Goal: Task Accomplishment & Management: Use online tool/utility

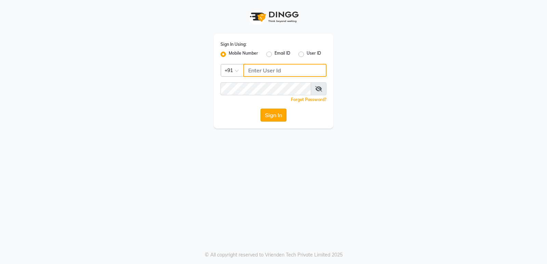
type input "9854547373"
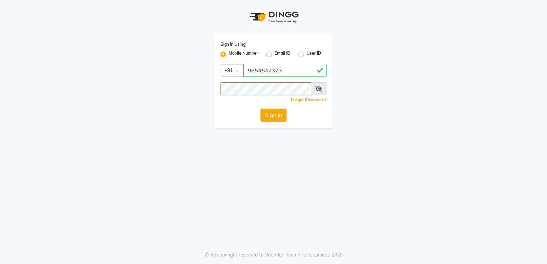
click at [272, 118] on button "Sign In" at bounding box center [274, 115] width 26 height 13
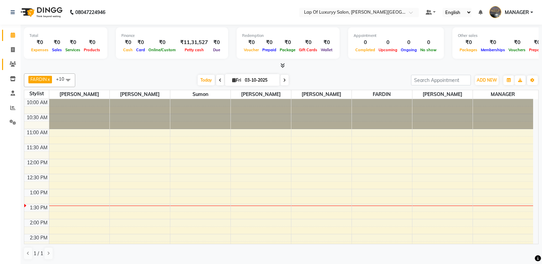
click at [12, 60] on link "Clients" at bounding box center [10, 64] width 16 height 11
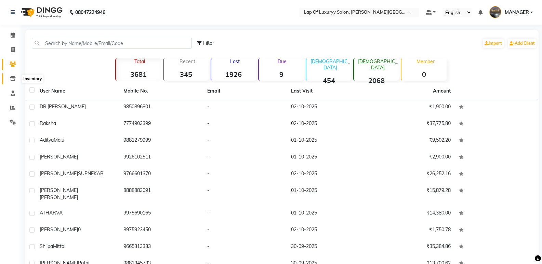
click at [14, 79] on icon at bounding box center [13, 78] width 6 height 5
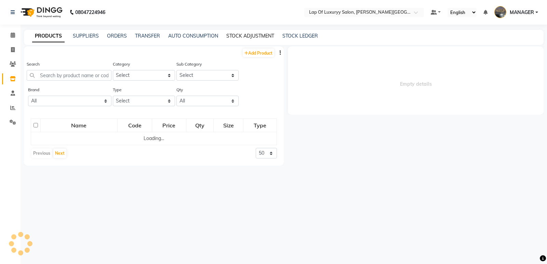
click at [237, 36] on link "STOCK ADJUSTMENT" at bounding box center [251, 36] width 48 height 6
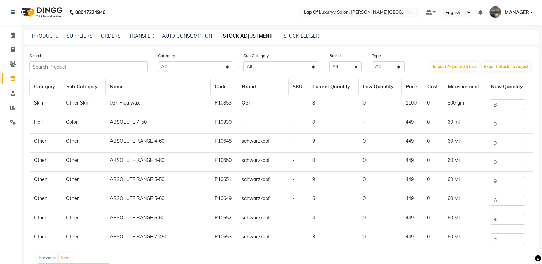
click at [94, 60] on div "Search" at bounding box center [88, 62] width 129 height 20
click at [75, 72] on input "text" at bounding box center [88, 67] width 118 height 11
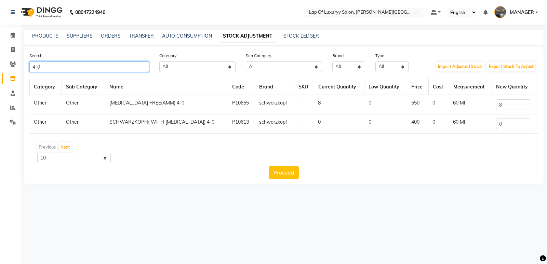
type input "4-0"
click at [518, 128] on input "0" at bounding box center [513, 124] width 34 height 11
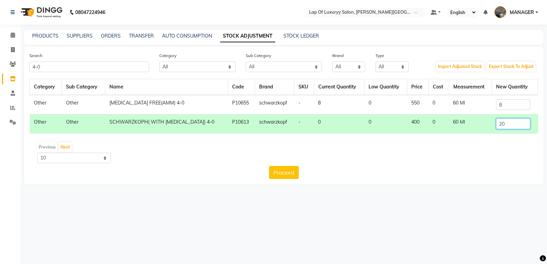
type input "20"
click at [517, 105] on input "8" at bounding box center [513, 105] width 34 height 11
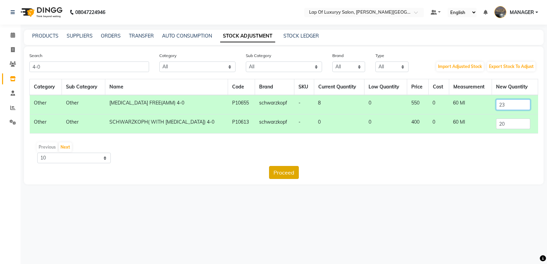
type input "23"
click at [296, 169] on button "Proceed" at bounding box center [284, 172] width 30 height 13
click at [303, 171] on button "Submit" at bounding box center [298, 172] width 27 height 13
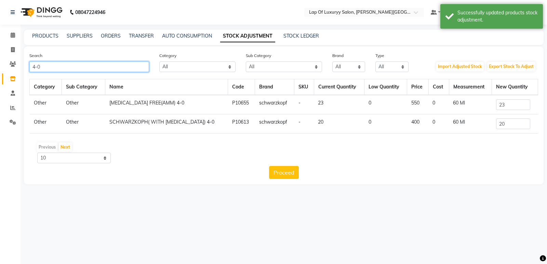
click at [51, 67] on input "4-0" at bounding box center [89, 67] width 120 height 11
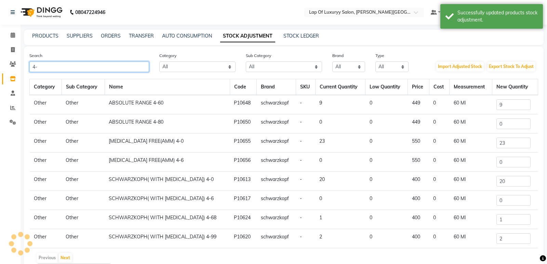
type input "4"
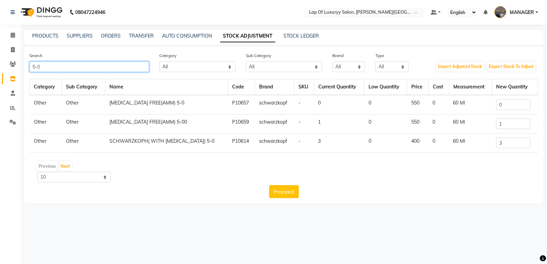
type input "5-0"
click at [501, 141] on input "3" at bounding box center [513, 143] width 34 height 11
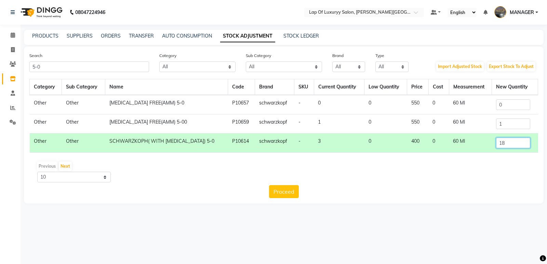
type input "18"
click at [513, 107] on input "0" at bounding box center [513, 105] width 34 height 11
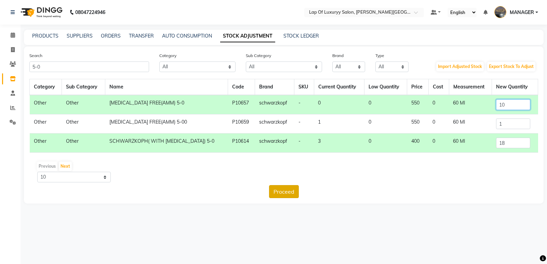
type input "10"
click at [288, 187] on button "Proceed" at bounding box center [284, 191] width 30 height 13
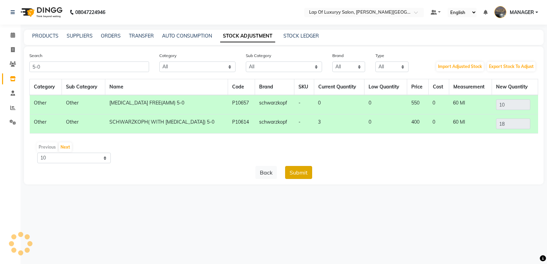
click at [294, 171] on button "Submit" at bounding box center [298, 172] width 27 height 13
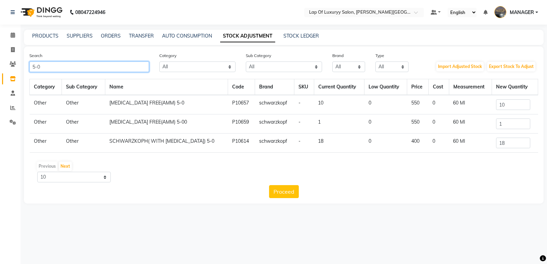
click at [47, 67] on input "5-0" at bounding box center [89, 67] width 120 height 11
type input "5"
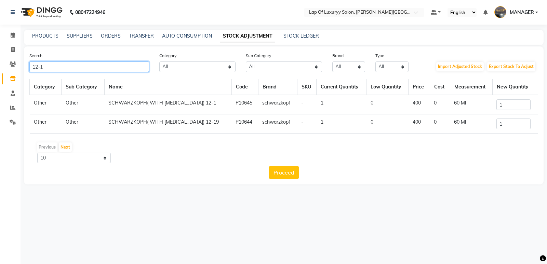
type input "12-1"
click at [510, 102] on input "1" at bounding box center [514, 105] width 34 height 11
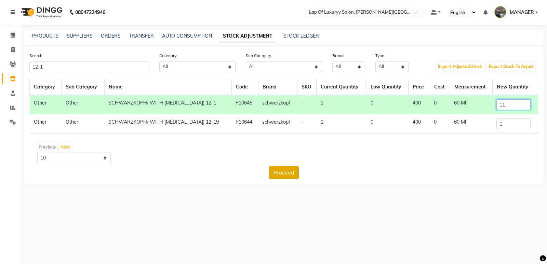
type input "11"
click at [273, 168] on button "Proceed" at bounding box center [284, 172] width 30 height 13
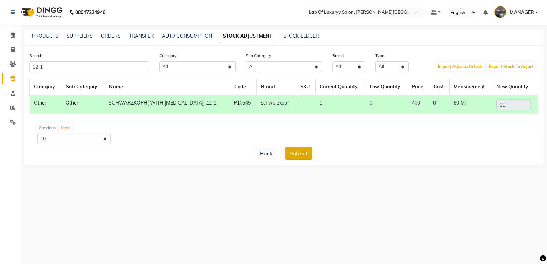
click at [304, 154] on button "Submit" at bounding box center [298, 153] width 27 height 13
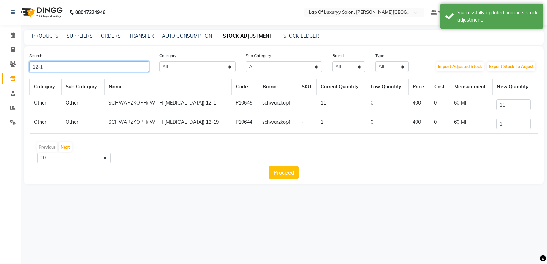
click at [54, 67] on input "12-1" at bounding box center [89, 67] width 120 height 11
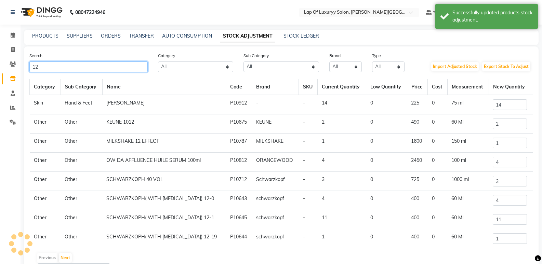
type input "1"
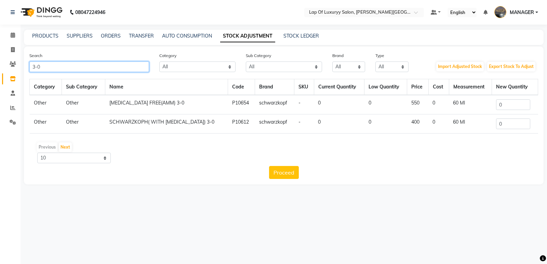
type input "3-0"
click at [516, 126] on input "0" at bounding box center [513, 124] width 34 height 11
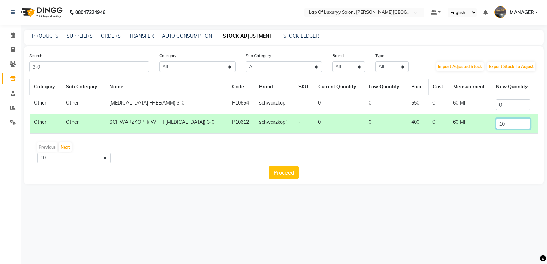
type input "10"
click at [265, 172] on div "Proceed" at bounding box center [283, 172] width 509 height 13
click at [276, 171] on button "Proceed" at bounding box center [284, 172] width 30 height 13
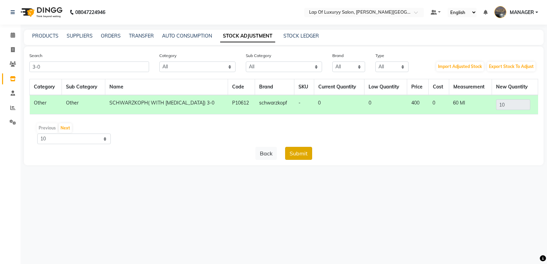
click at [290, 150] on button "Submit" at bounding box center [298, 153] width 27 height 13
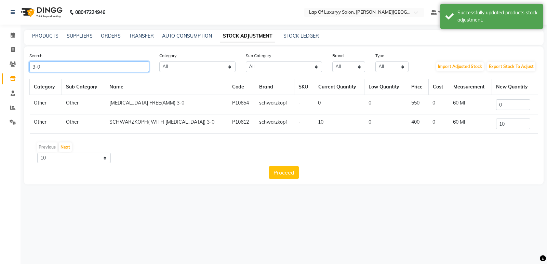
click at [60, 63] on input "3-0" at bounding box center [89, 67] width 120 height 11
type input "3"
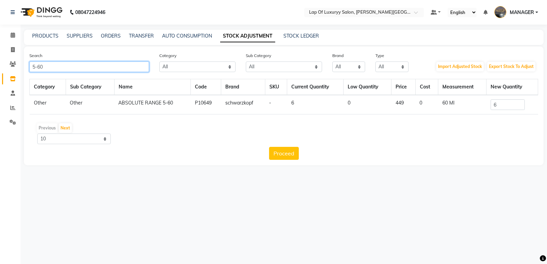
type input "5-60"
click at [511, 103] on input "6" at bounding box center [508, 105] width 34 height 11
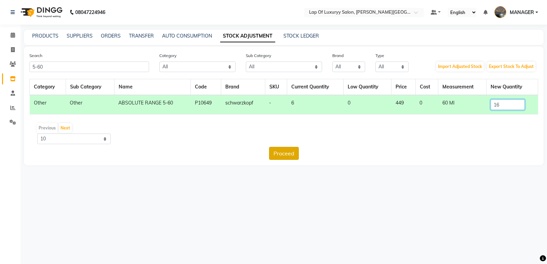
type input "16"
click at [283, 153] on button "Proceed" at bounding box center [284, 153] width 30 height 13
click at [296, 147] on button "Submit" at bounding box center [298, 153] width 27 height 13
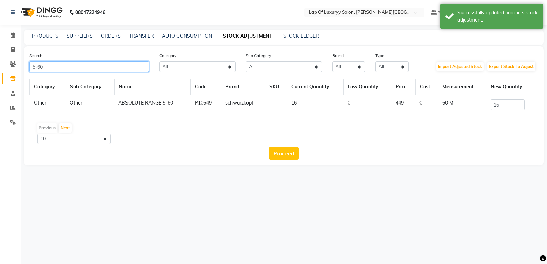
click at [63, 62] on input "5-60" at bounding box center [89, 67] width 120 height 11
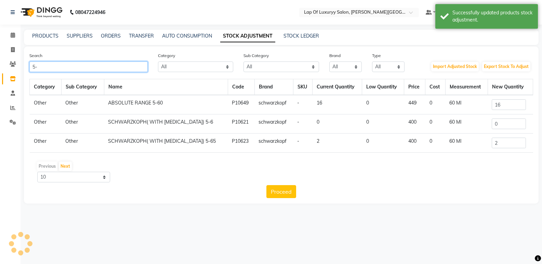
type input "5"
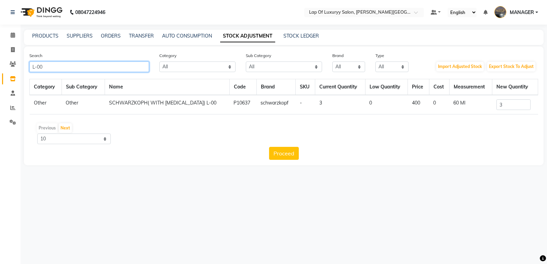
type input "L-00"
click at [519, 106] on input "3" at bounding box center [514, 105] width 34 height 11
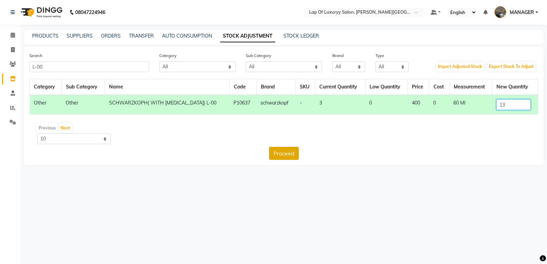
type input "13"
click at [290, 153] on button "Proceed" at bounding box center [284, 153] width 30 height 13
click at [291, 155] on button "Submit" at bounding box center [298, 153] width 27 height 13
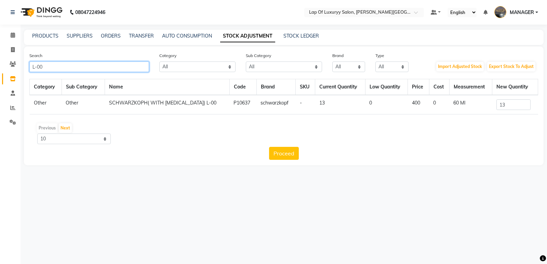
click at [51, 66] on input "L-00" at bounding box center [89, 67] width 120 height 11
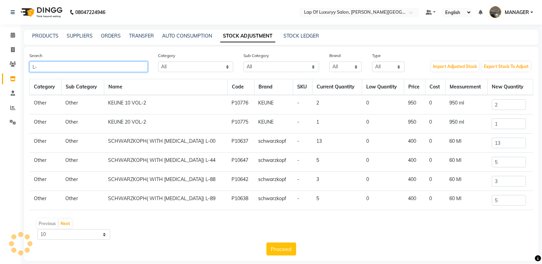
type input "L"
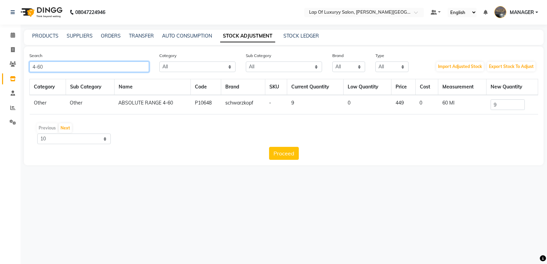
type input "4-60"
click at [521, 102] on input "9" at bounding box center [508, 105] width 34 height 11
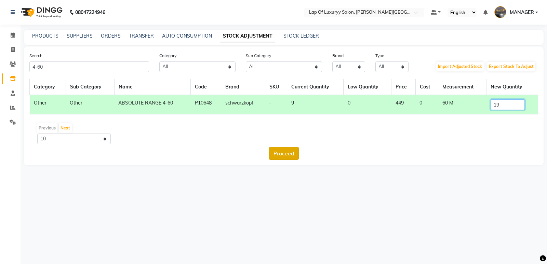
type input "19"
click at [282, 149] on button "Proceed" at bounding box center [284, 153] width 30 height 13
click at [299, 151] on button "Submit" at bounding box center [298, 153] width 27 height 13
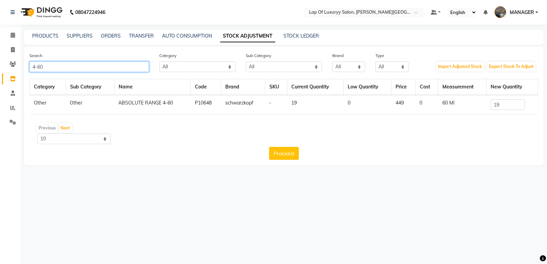
click at [60, 70] on input "4-60" at bounding box center [89, 67] width 120 height 11
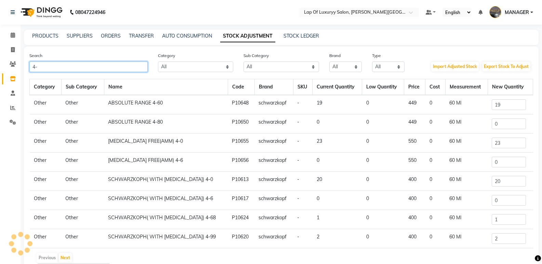
type input "4"
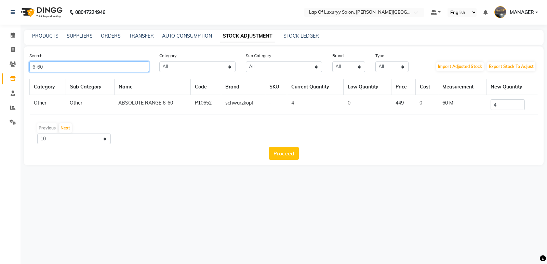
type input "6-60"
